Goal: Information Seeking & Learning: Learn about a topic

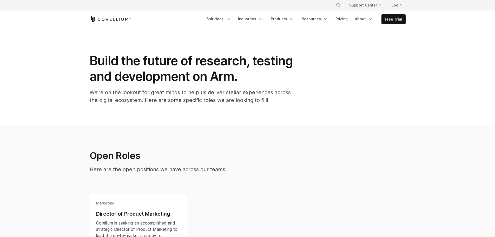
click at [101, 19] on icon "Corellium Home" at bounding box center [110, 19] width 41 height 6
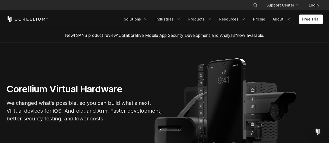
drag, startPoint x: 265, startPoint y: 2, endPoint x: 145, endPoint y: 56, distance: 131.9
click at [145, 56] on section "Corellium Virtual Hardware We changed what's possible, so you can build what's …" at bounding box center [164, 105] width 329 height 125
click at [200, 20] on link "Products" at bounding box center [200, 19] width 30 height 9
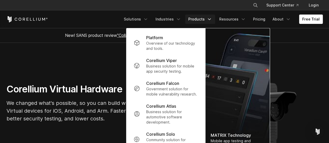
click at [176, 113] on p "Business solution for automotive software development." at bounding box center [172, 117] width 52 height 16
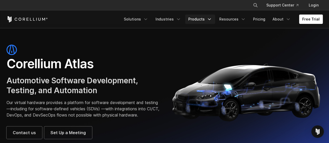
click at [196, 17] on link "Products" at bounding box center [200, 19] width 30 height 9
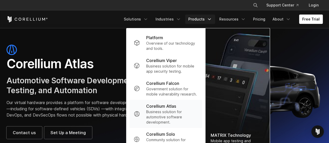
click at [153, 108] on p "Corellium Atlas" at bounding box center [161, 106] width 30 height 6
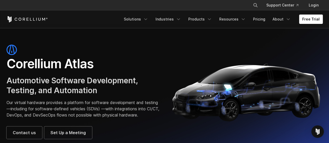
scroll to position [26, 0]
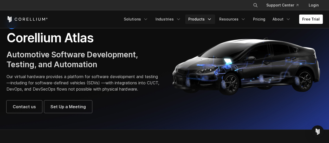
click at [192, 20] on link "Products" at bounding box center [200, 19] width 30 height 9
